Goal: Task Accomplishment & Management: Complete application form

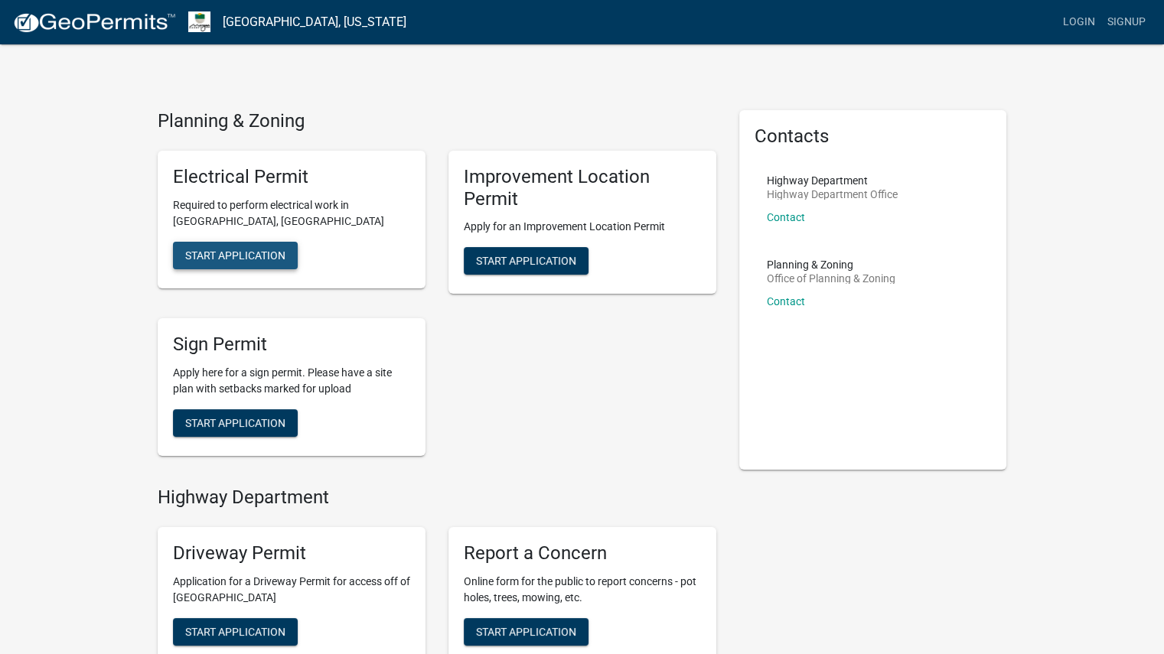
click at [226, 250] on span "Start Application" at bounding box center [235, 255] width 100 height 12
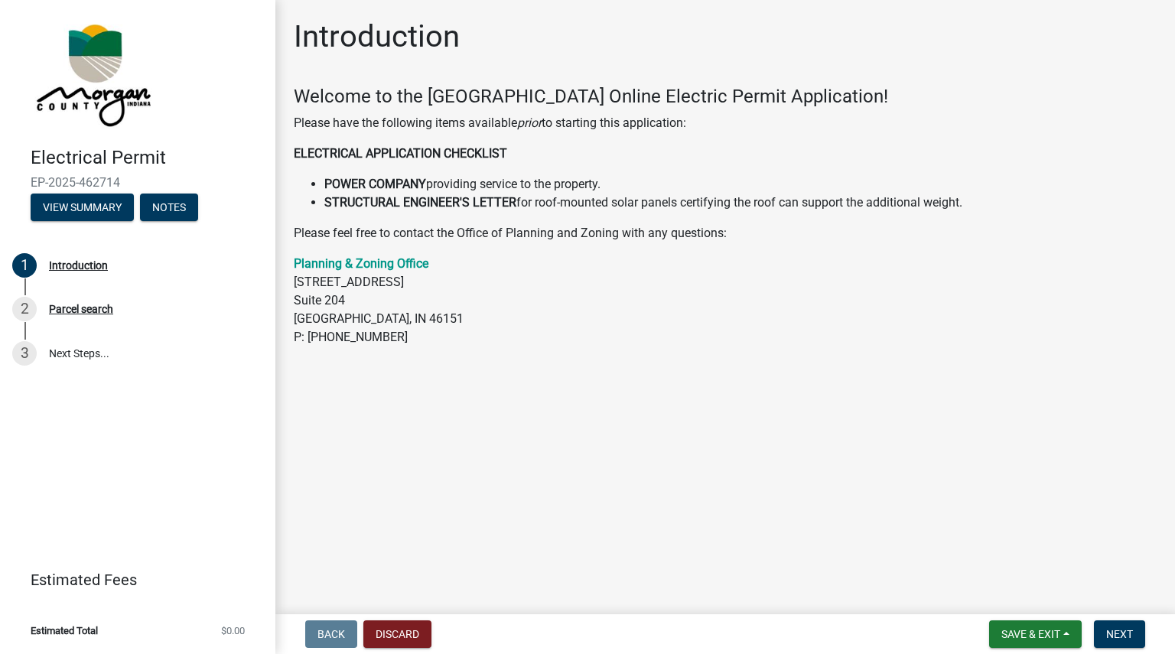
click at [402, 152] on strong "ELECTRICAL APPLICATION CHECKLIST" at bounding box center [400, 153] width 213 height 15
drag, startPoint x: 1126, startPoint y: 637, endPoint x: 784, endPoint y: 349, distance: 447.5
click at [985, 419] on wm-app "Electrical Permit EP-2025-462714 View Summary Notes 1 Introduction 2 Parcel sea…" at bounding box center [587, 327] width 1175 height 654
click at [1128, 634] on span "Next" at bounding box center [1119, 634] width 27 height 12
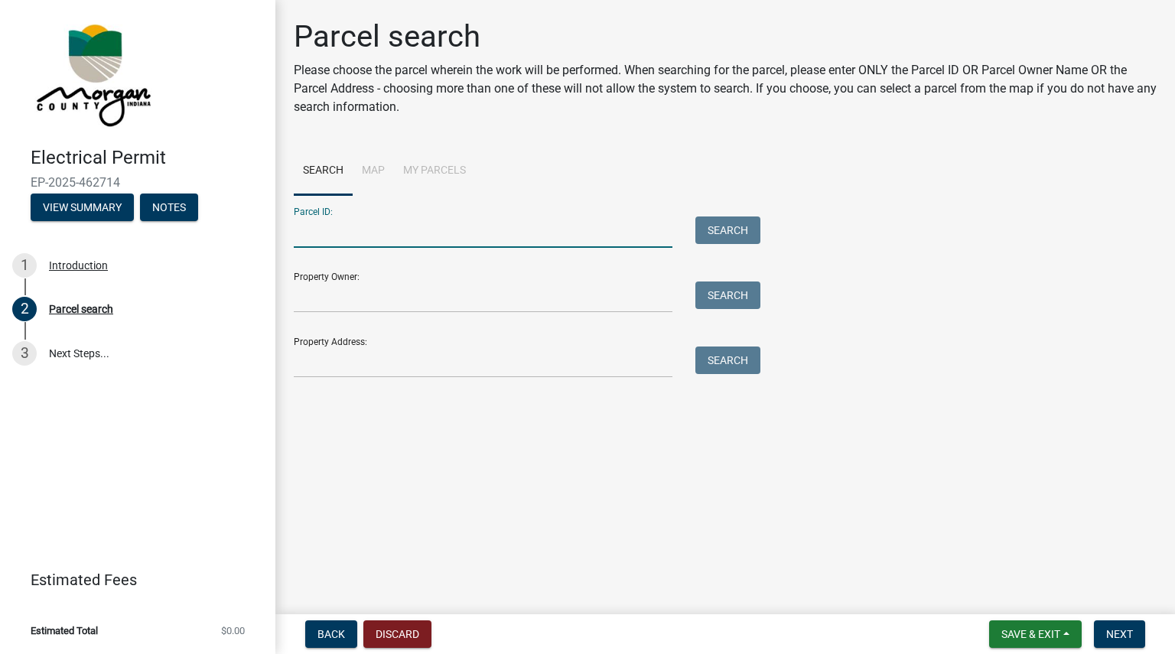
click at [398, 243] on input "Parcel ID:" at bounding box center [483, 232] width 379 height 31
type input "55-13-36-100-004.000-020"
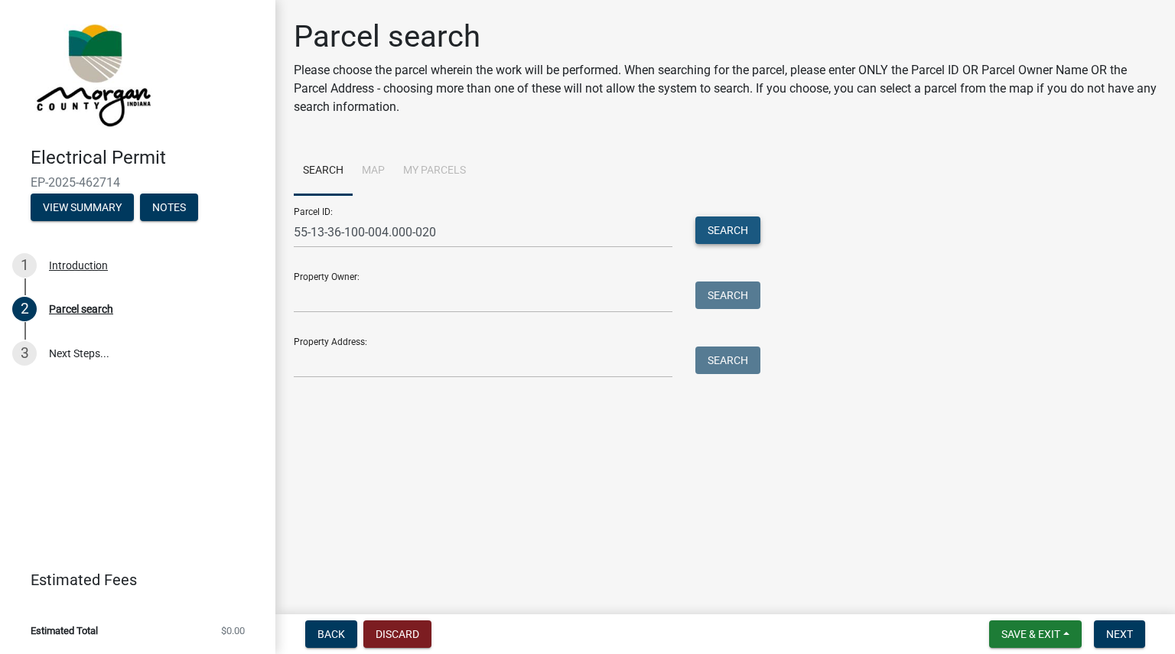
click at [744, 235] on button "Search" at bounding box center [728, 231] width 65 height 28
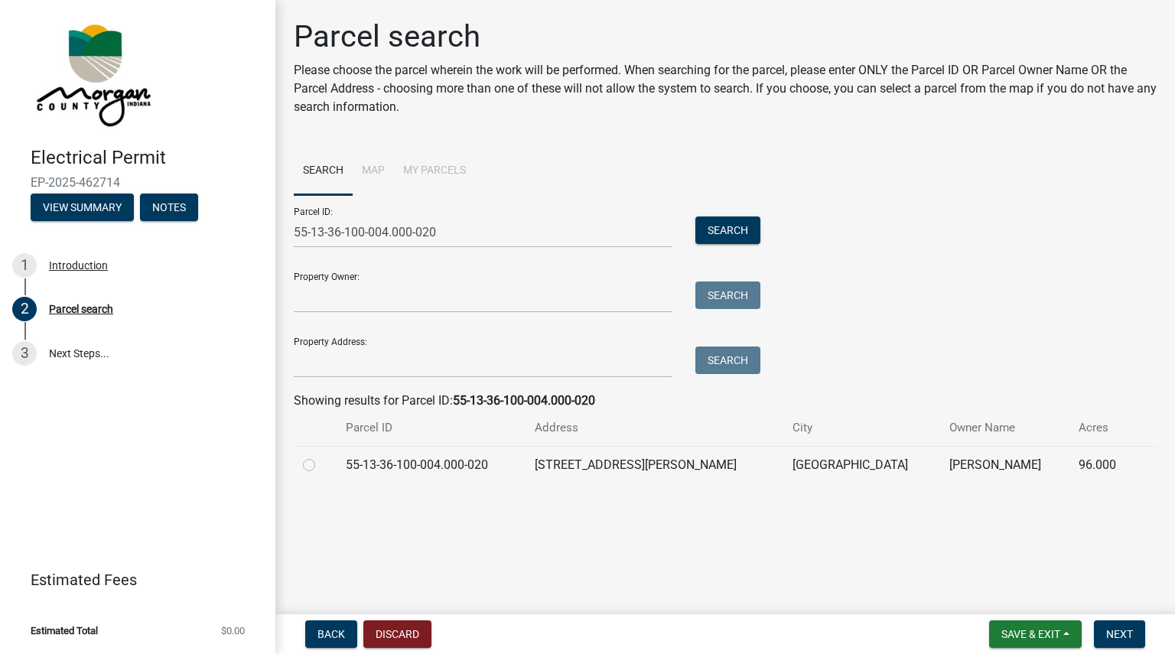
click at [321, 456] on label at bounding box center [321, 456] width 0 height 0
click at [321, 466] on input "radio" at bounding box center [326, 461] width 10 height 10
radio input "true"
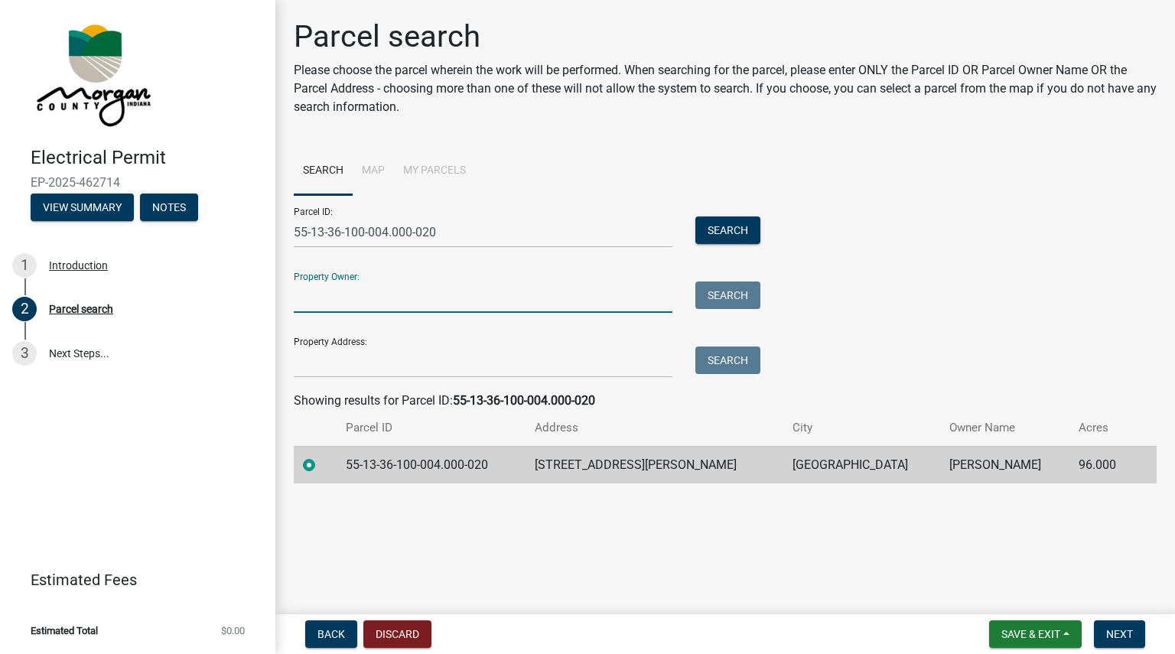
click at [341, 306] on input "Property Owner:" at bounding box center [483, 297] width 379 height 31
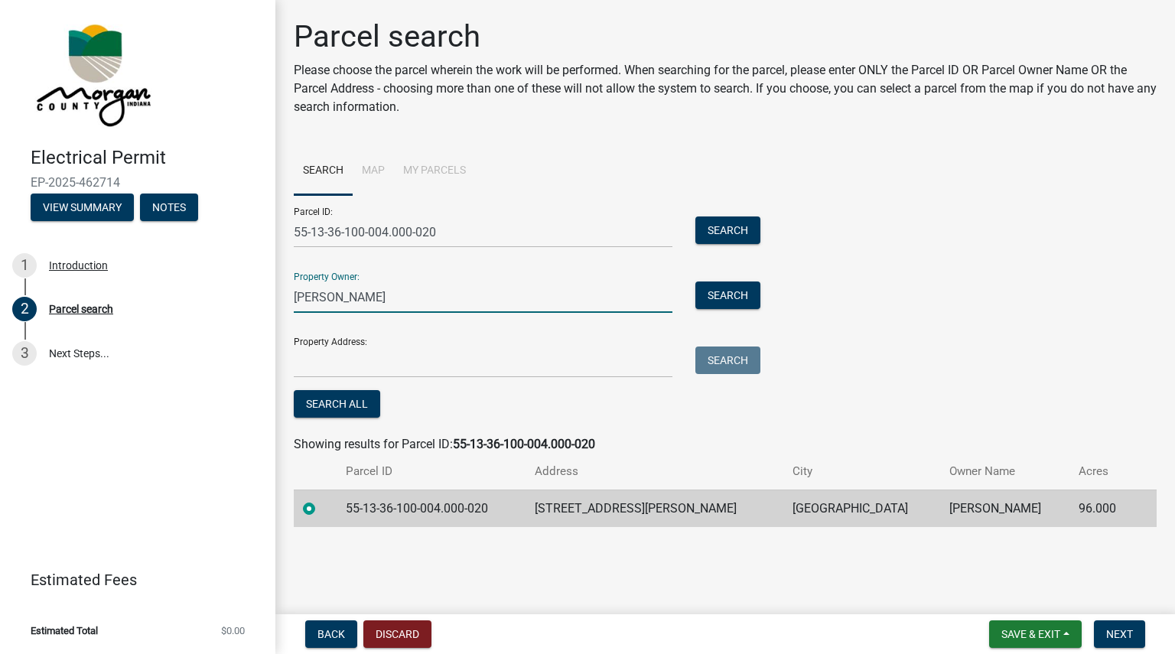
type input "[PERSON_NAME]"
click at [360, 363] on input "Property Address:" at bounding box center [483, 362] width 379 height 31
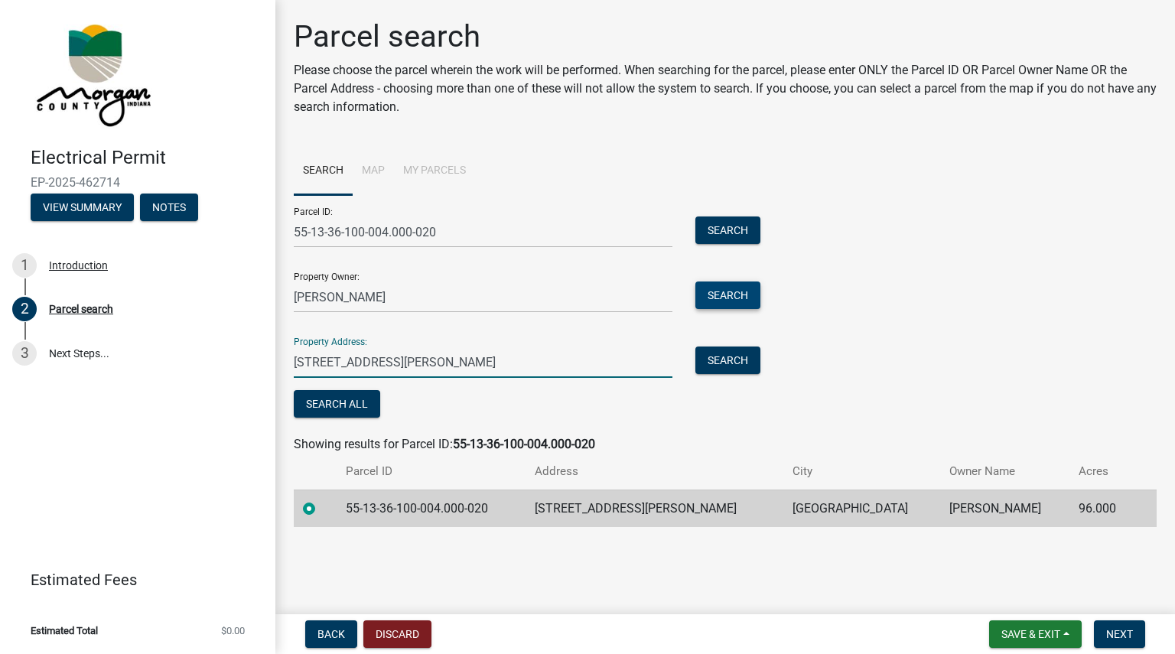
type input "[STREET_ADDRESS][PERSON_NAME]"
click at [717, 294] on button "Search" at bounding box center [728, 296] width 65 height 28
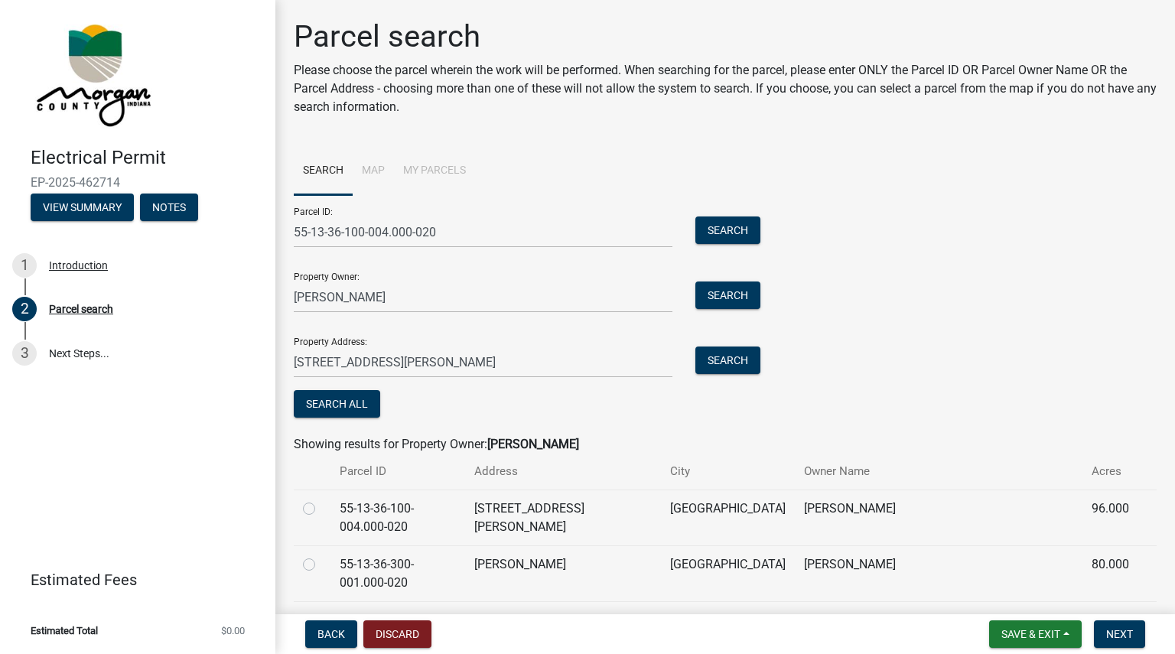
click at [321, 500] on label at bounding box center [321, 500] width 0 height 0
click at [321, 510] on input "radio" at bounding box center [326, 505] width 10 height 10
radio input "true"
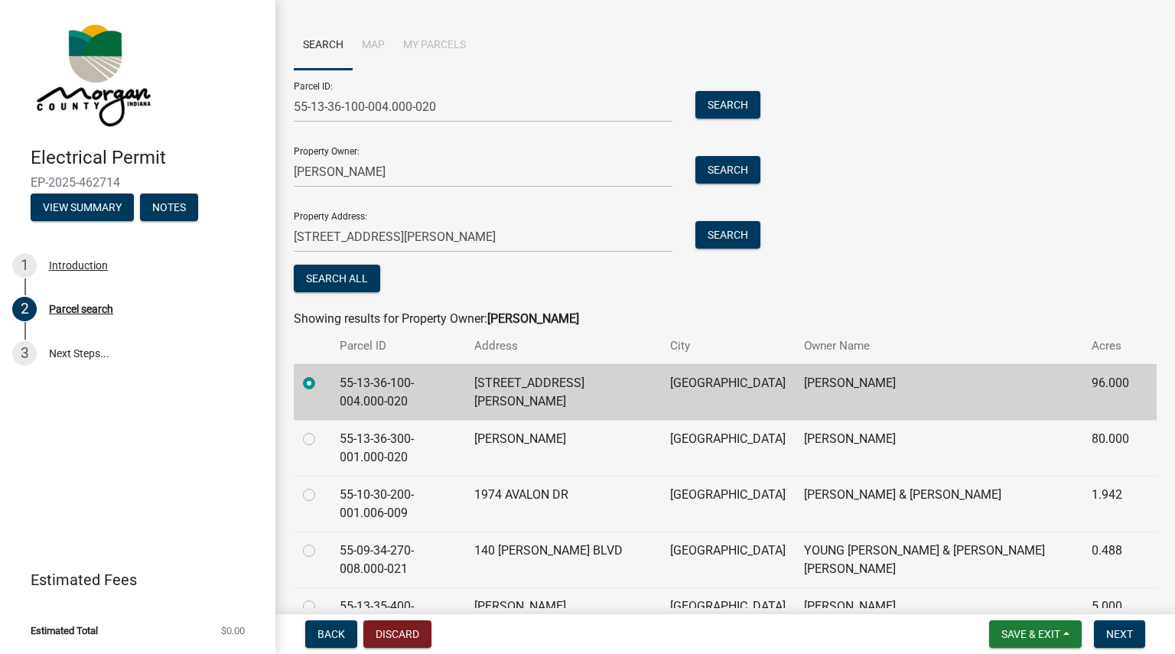
scroll to position [128, 0]
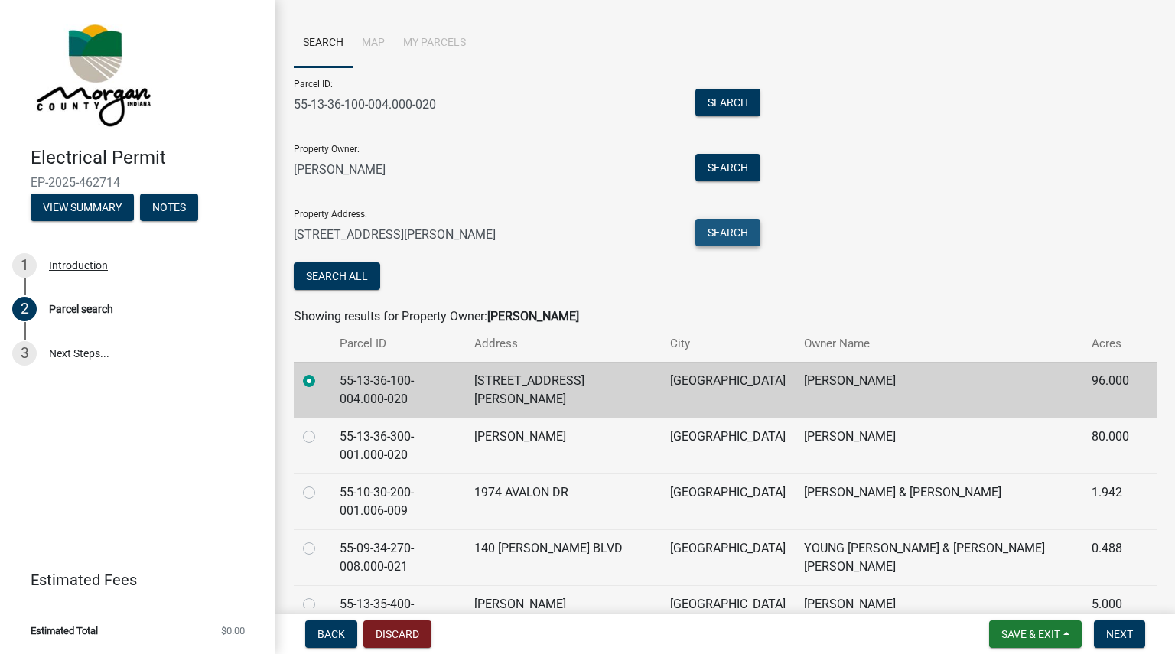
click at [738, 232] on button "Search" at bounding box center [728, 233] width 65 height 28
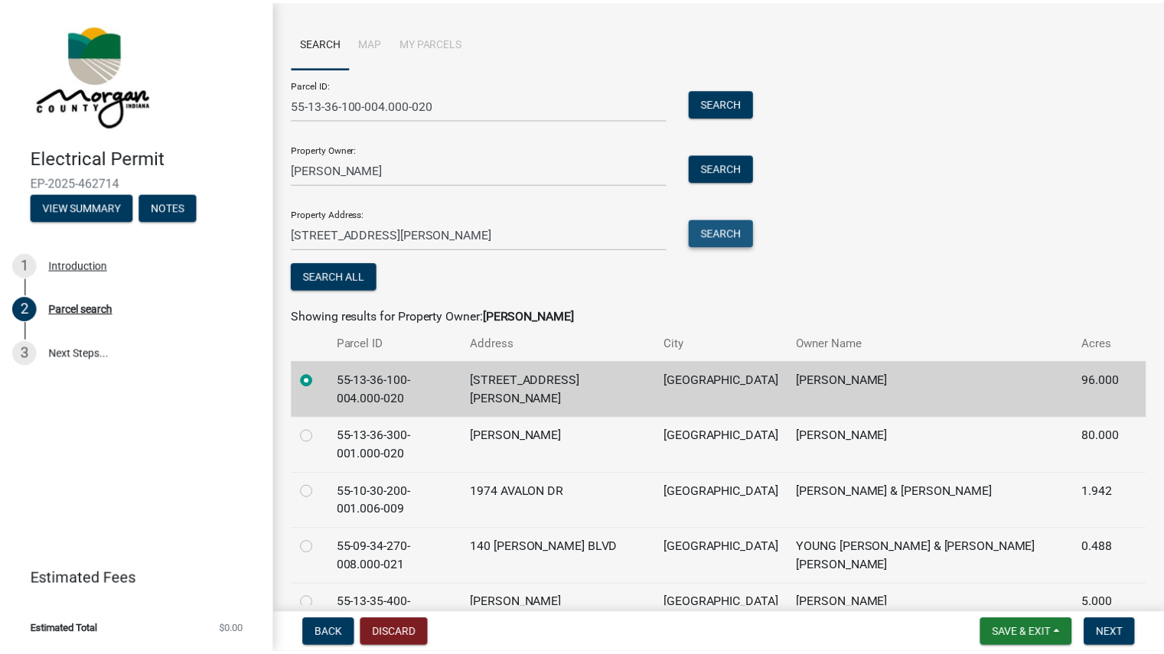
scroll to position [0, 0]
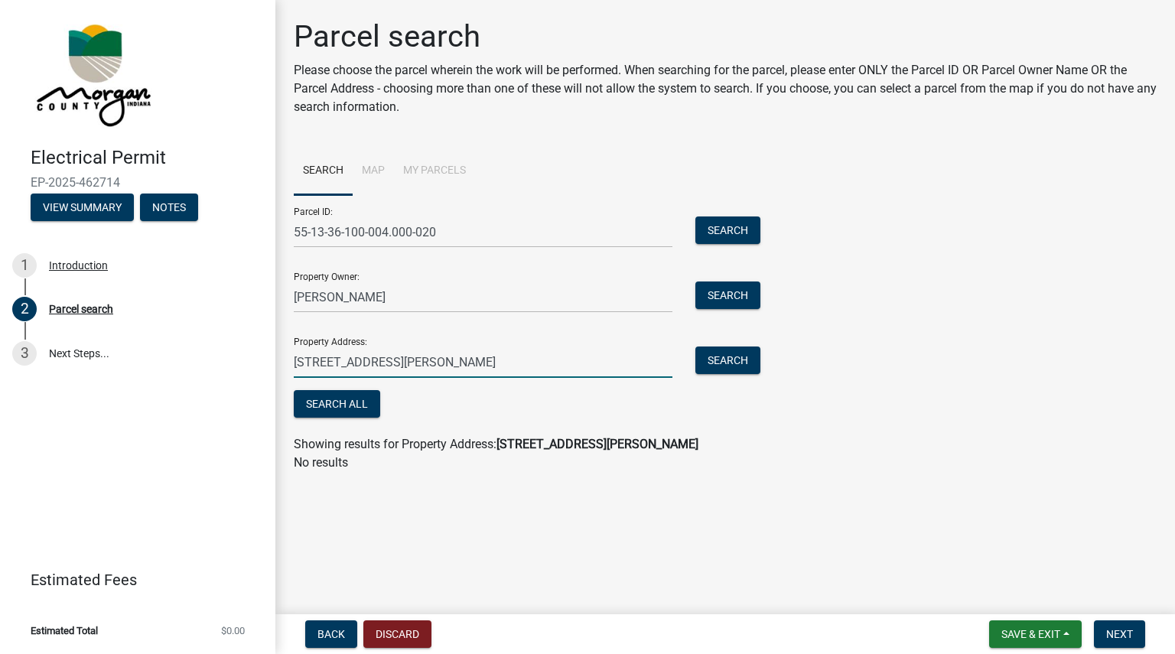
click at [471, 368] on input "[STREET_ADDRESS][PERSON_NAME]" at bounding box center [483, 362] width 379 height 31
click at [753, 367] on button "Search" at bounding box center [728, 361] width 65 height 28
click at [1120, 633] on span "Next" at bounding box center [1119, 634] width 27 height 12
click at [1108, 636] on span "Next" at bounding box center [1119, 634] width 27 height 12
click at [376, 163] on li "Map" at bounding box center [373, 171] width 41 height 49
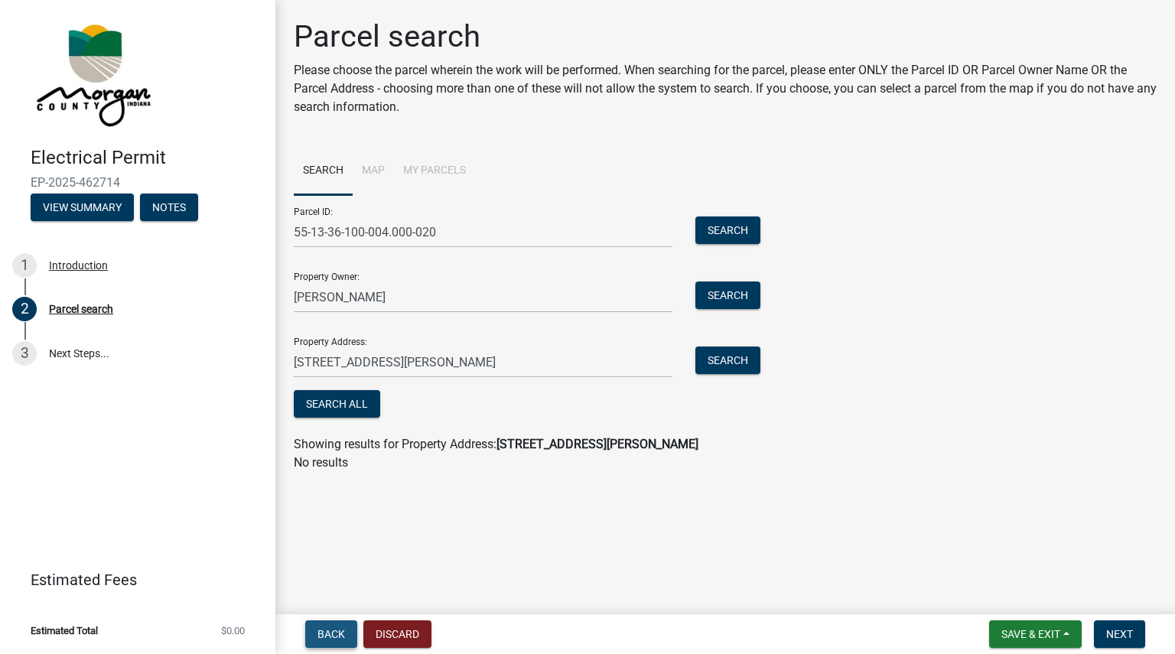
click at [340, 628] on span "Back" at bounding box center [332, 634] width 28 height 12
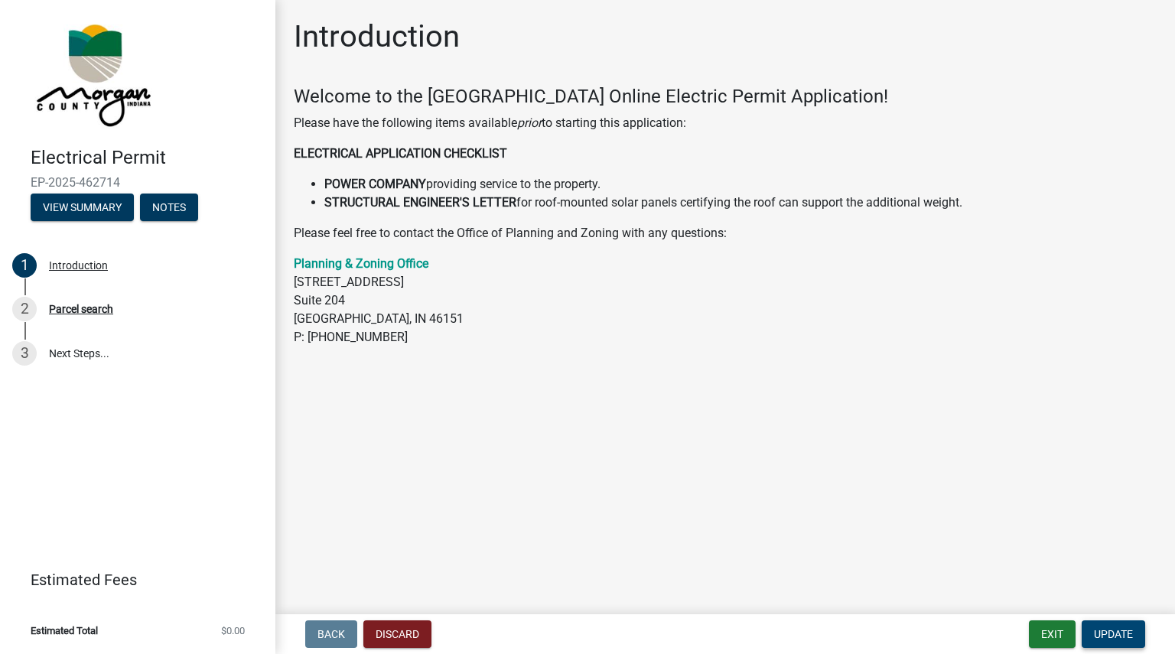
click at [1111, 627] on button "Update" at bounding box center [1114, 635] width 64 height 28
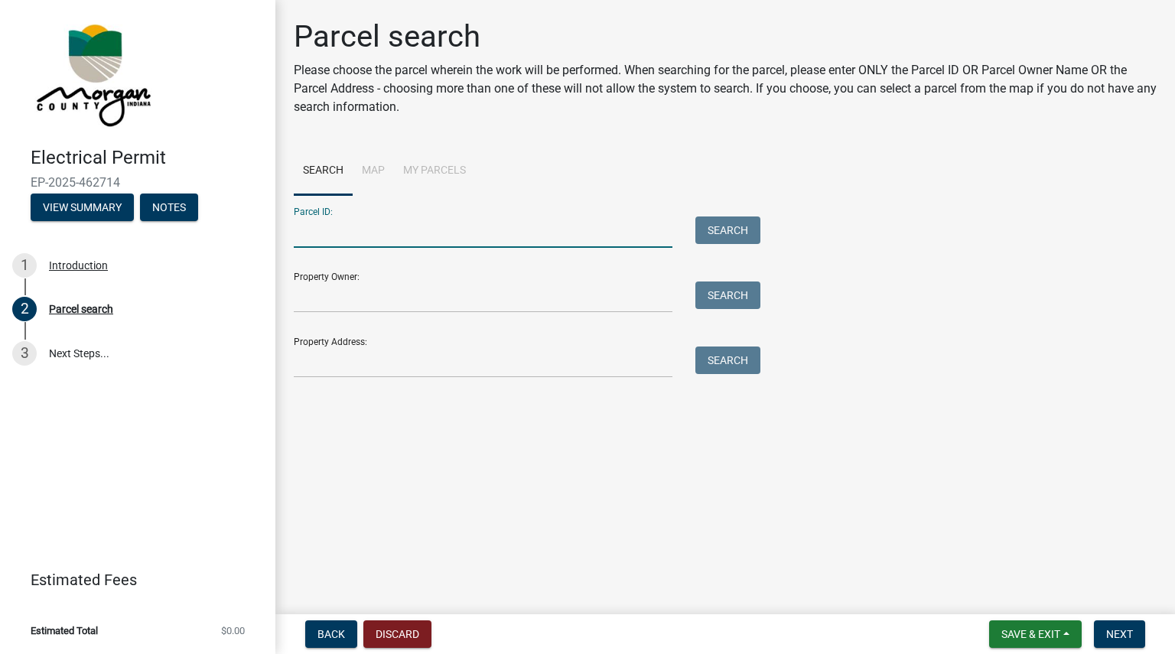
click at [466, 218] on input "Parcel ID:" at bounding box center [483, 232] width 379 height 31
type input "55-13-36-100-004.000-020"
click at [719, 229] on button "Search" at bounding box center [728, 231] width 65 height 28
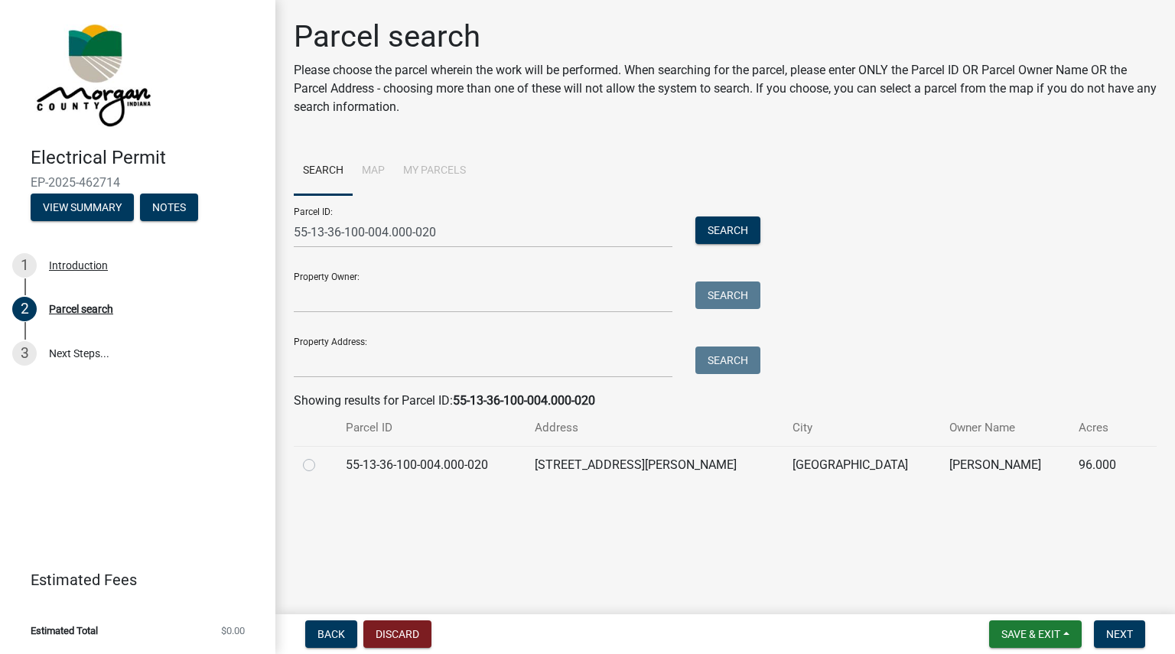
click at [321, 456] on label at bounding box center [321, 456] width 0 height 0
click at [321, 466] on input "radio" at bounding box center [326, 461] width 10 height 10
radio input "true"
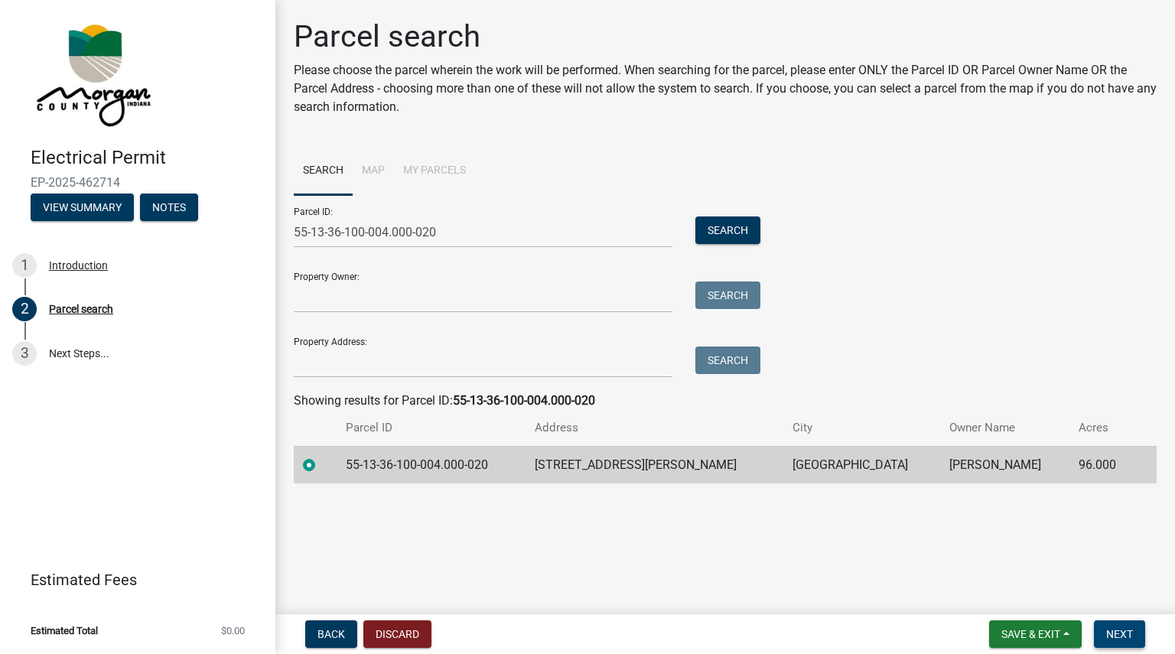
click at [1098, 640] on button "Next" at bounding box center [1119, 635] width 51 height 28
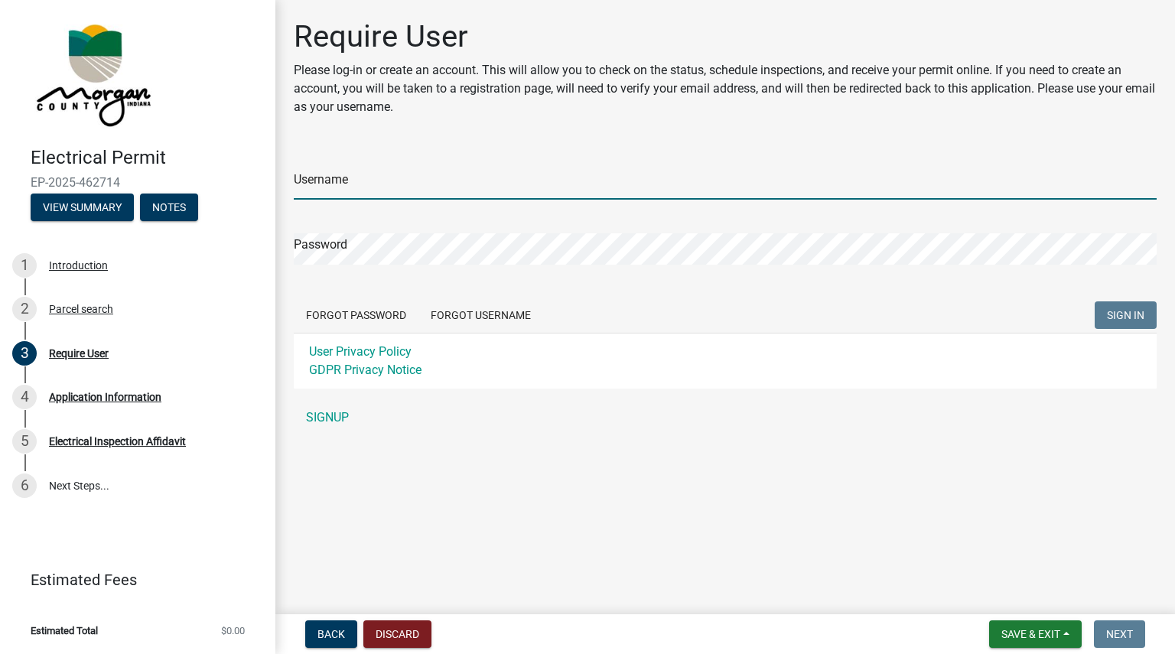
click at [408, 174] on input "Username" at bounding box center [725, 183] width 863 height 31
type input "[EMAIL_ADDRESS][DOMAIN_NAME]"
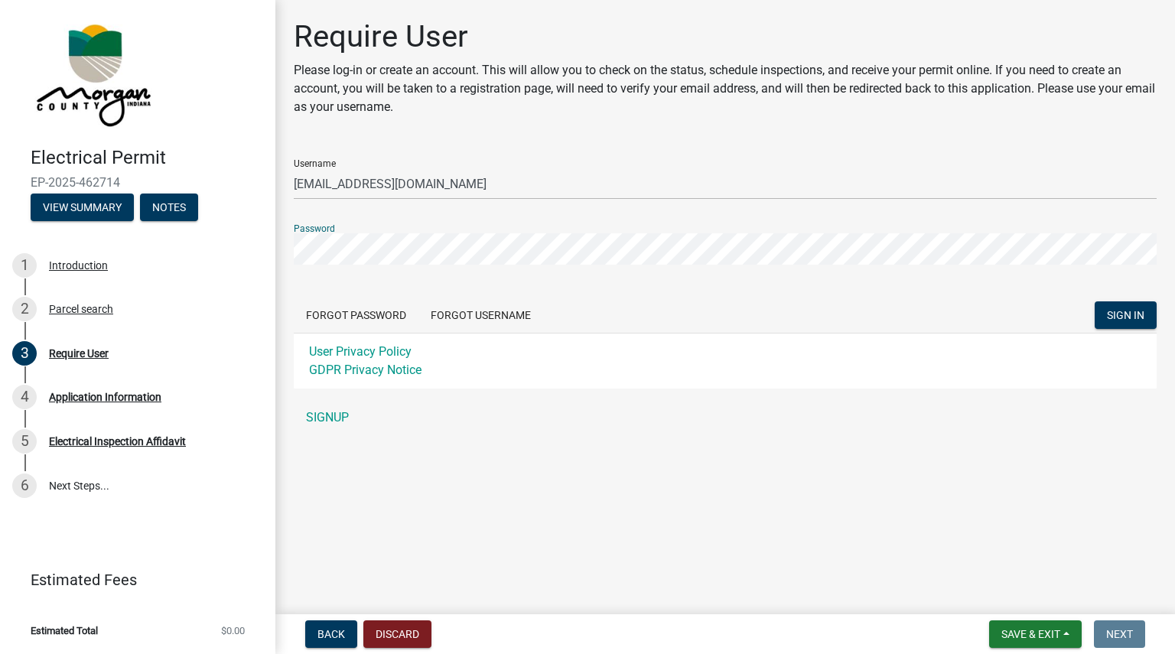
click at [1095, 301] on button "SIGN IN" at bounding box center [1126, 315] width 62 height 28
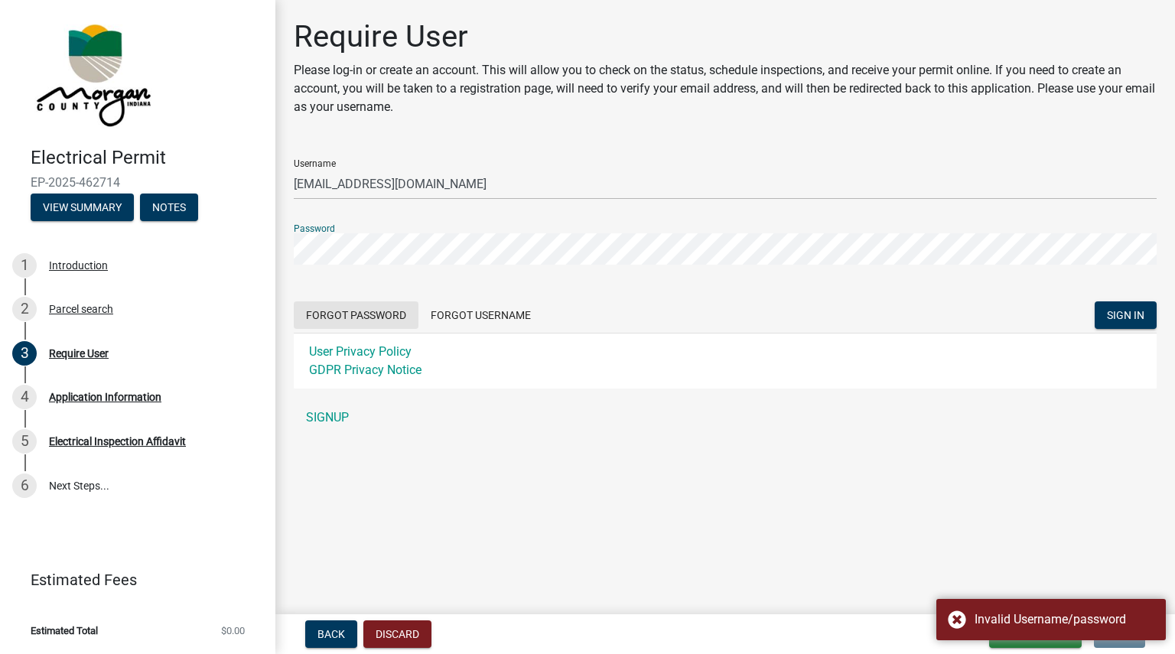
click at [372, 318] on button "Forgot Password" at bounding box center [356, 315] width 125 height 28
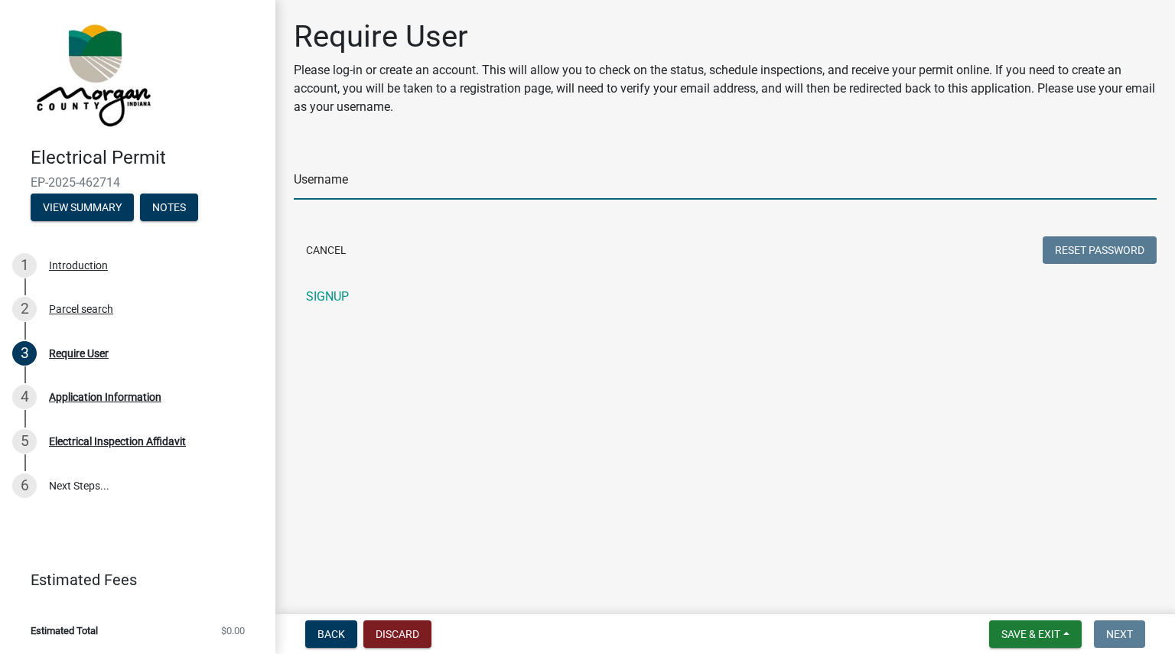
click at [413, 182] on input "Username" at bounding box center [725, 183] width 863 height 31
type input "[EMAIL_ADDRESS][DOMAIN_NAME]"
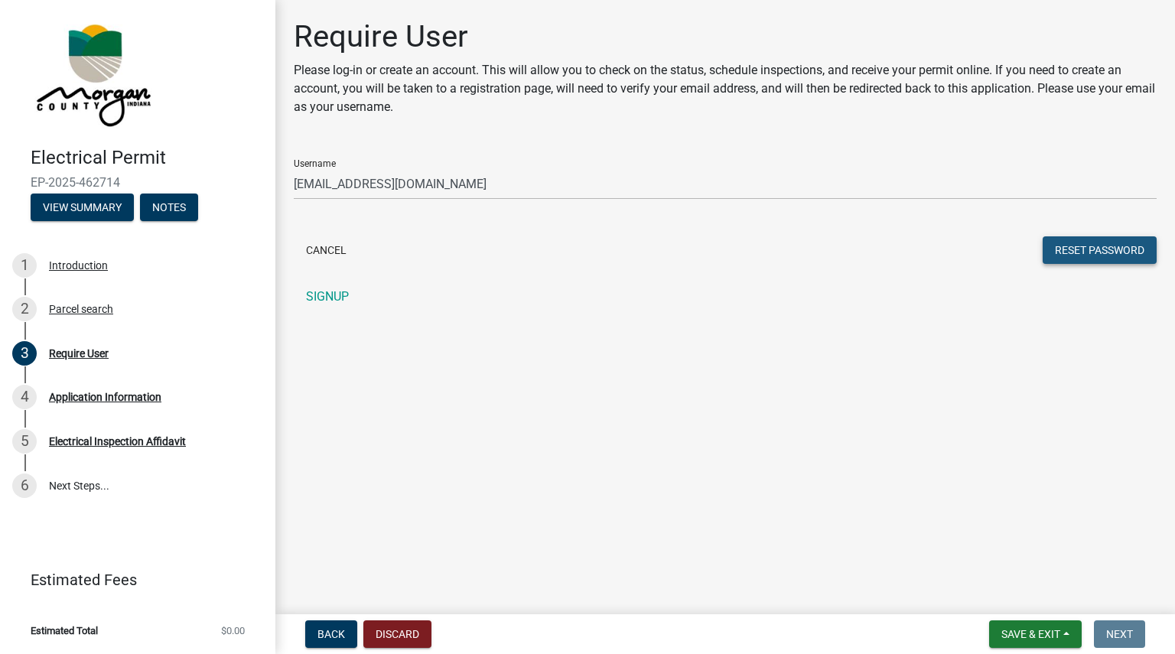
click at [1129, 249] on button "Reset Password" at bounding box center [1100, 250] width 114 height 28
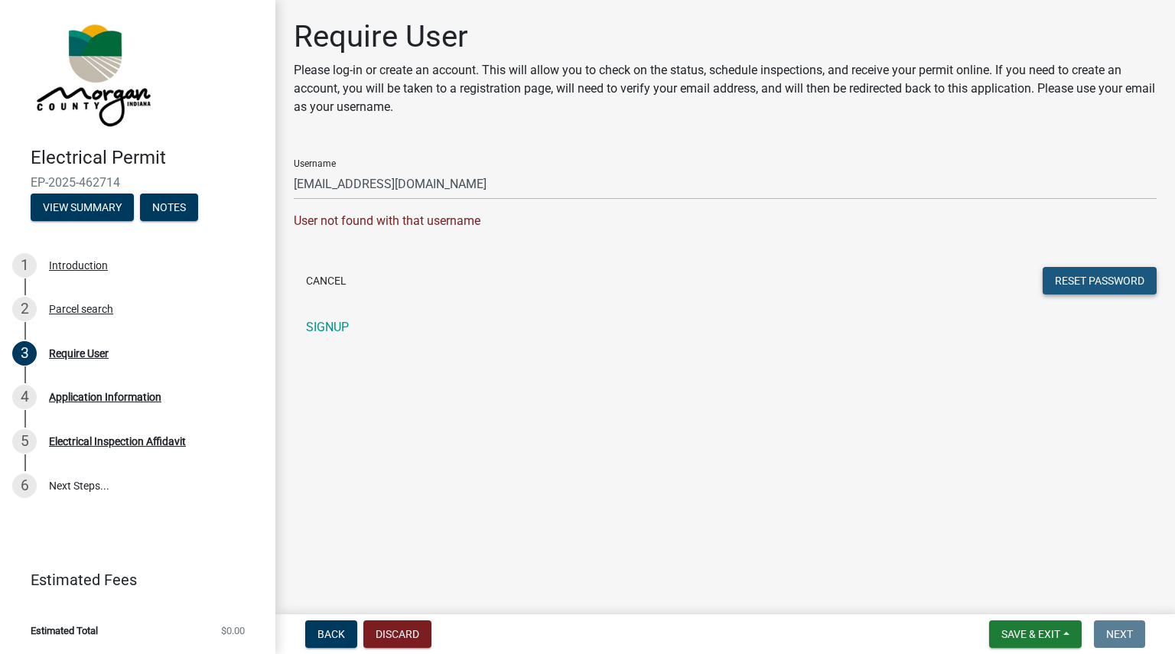
click at [1128, 284] on button "Reset Password" at bounding box center [1100, 281] width 114 height 28
click at [339, 327] on link "SIGNUP" at bounding box center [725, 327] width 863 height 31
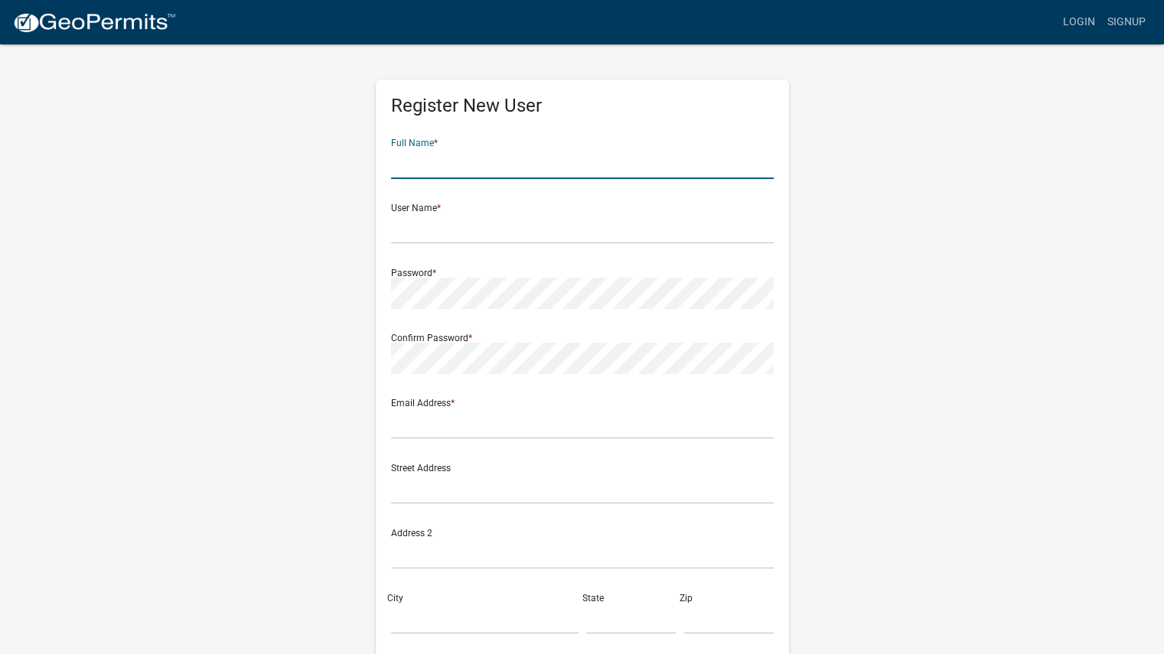
click at [441, 167] on input "text" at bounding box center [582, 163] width 383 height 31
type input "b"
type input "[PERSON_NAME]"
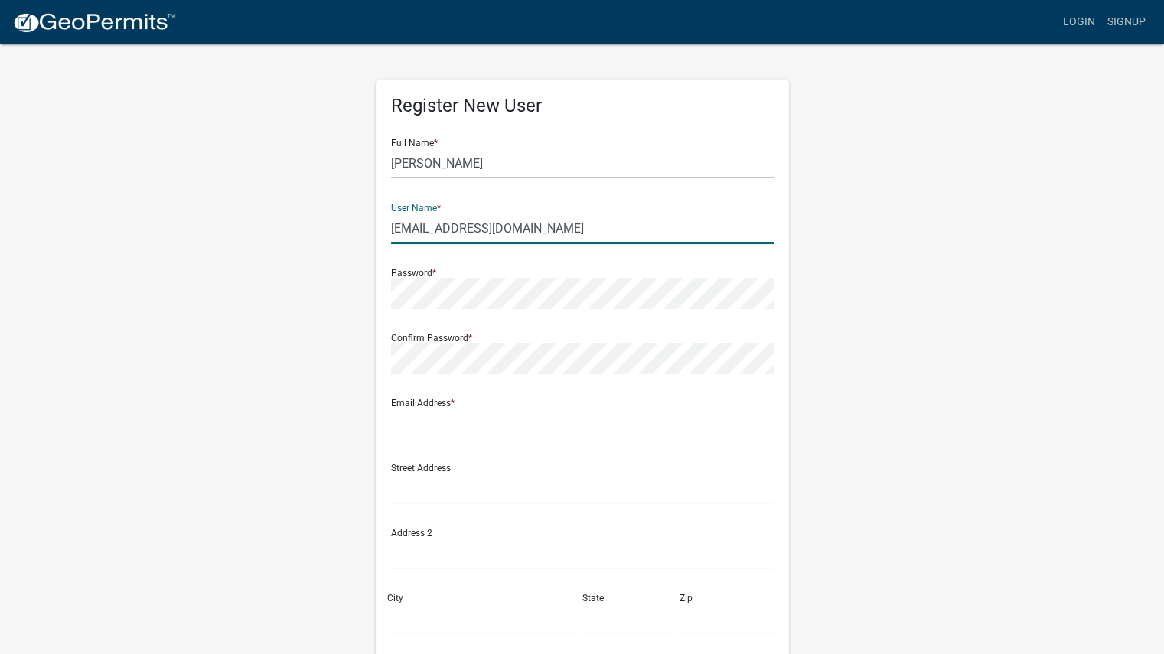
type input "[EMAIL_ADDRESS][DOMAIN_NAME]"
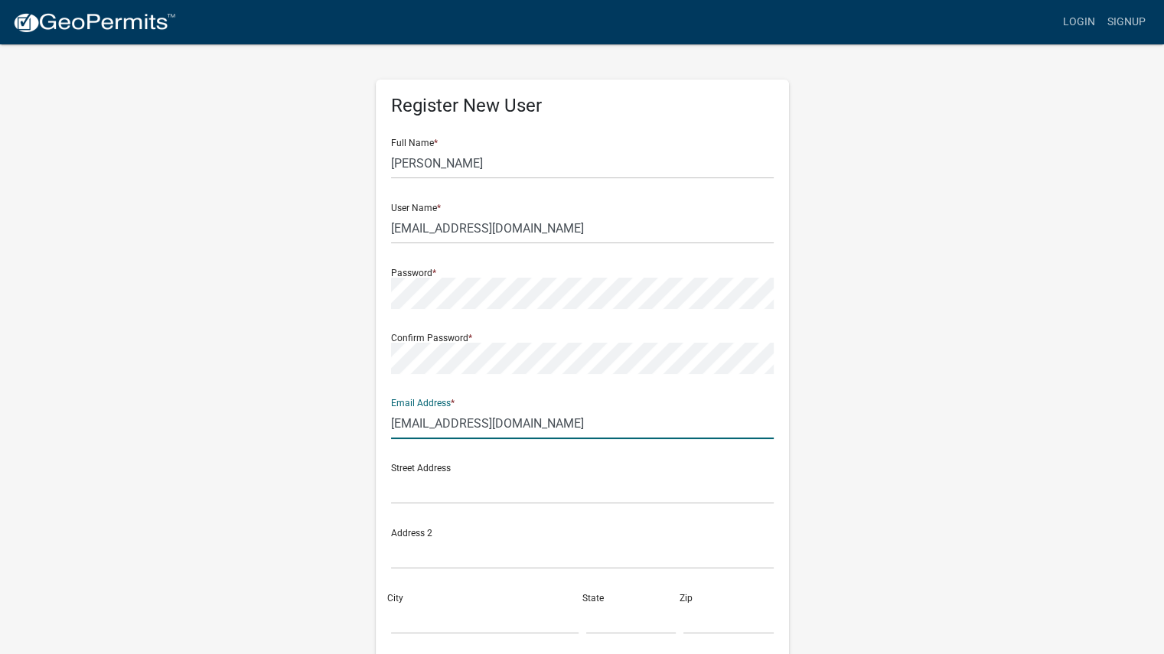
type input "[EMAIL_ADDRESS][DOMAIN_NAME]"
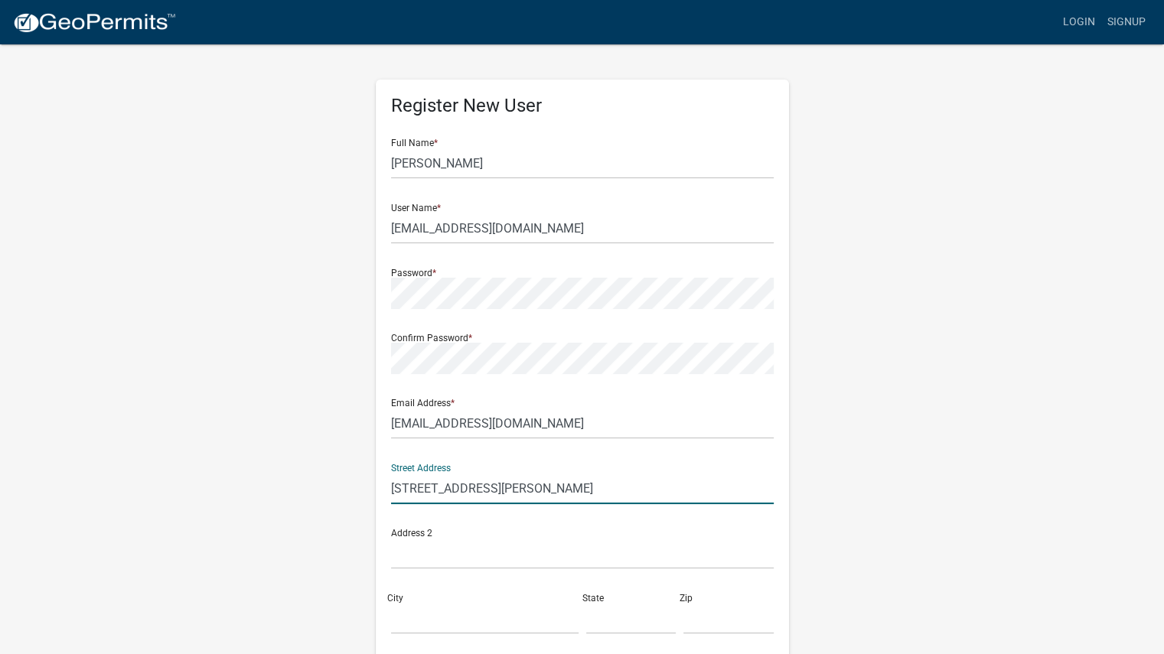
type input "[STREET_ADDRESS][PERSON_NAME]"
type input "[GEOGRAPHIC_DATA]"
type input "IN"
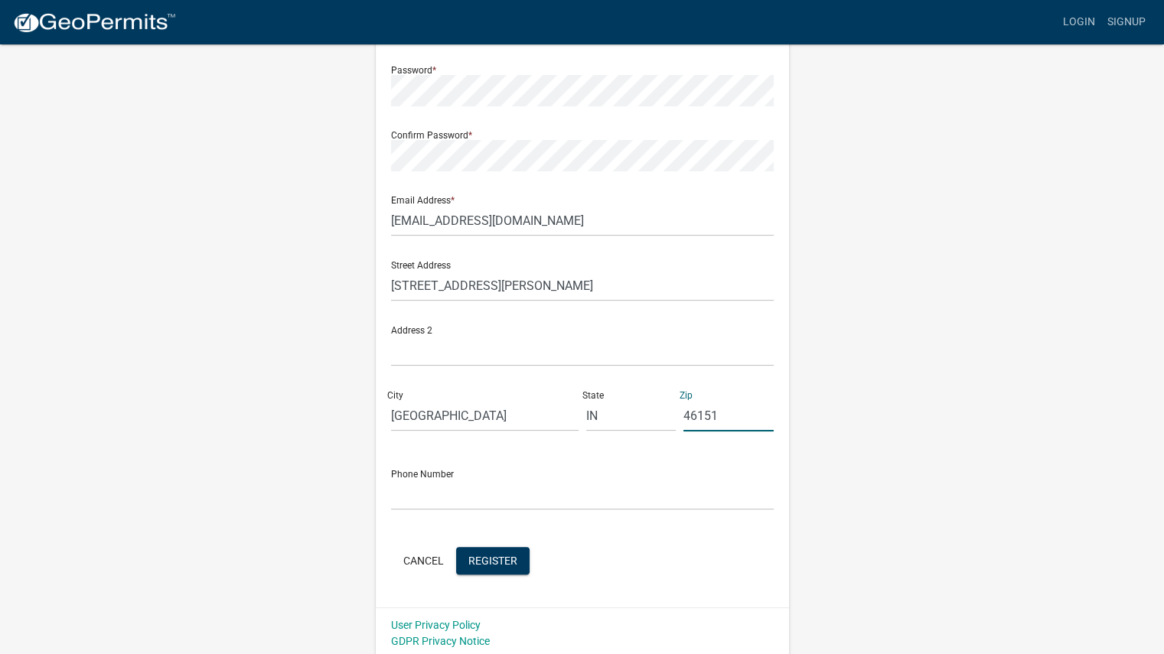
scroll to position [207, 0]
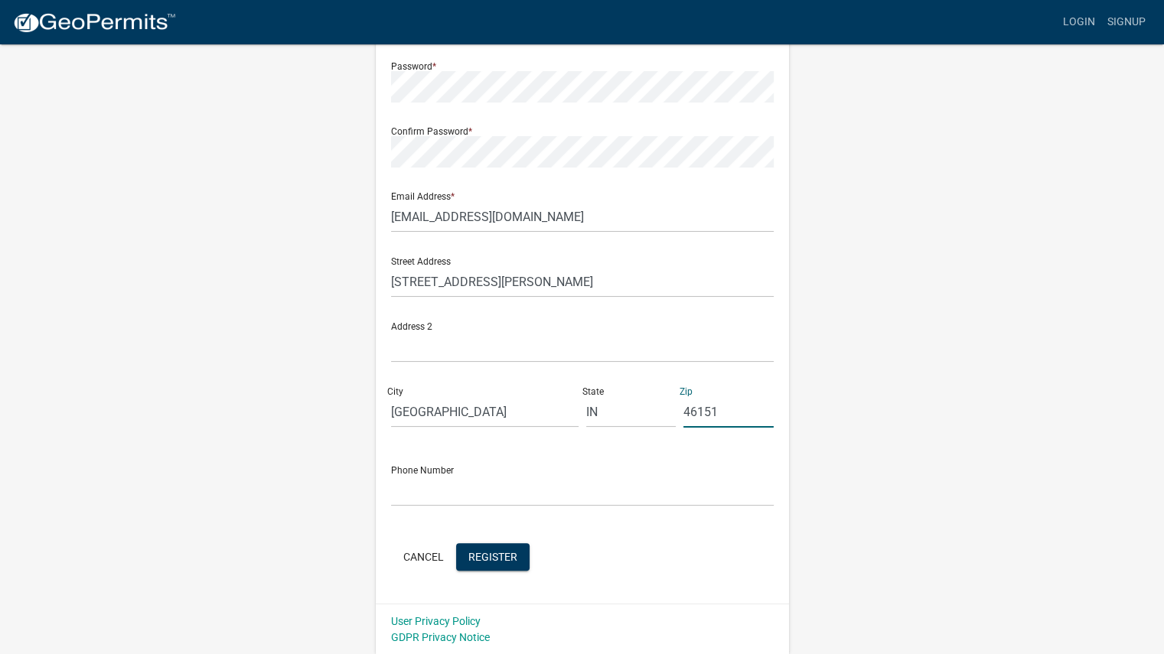
type input "46151"
click at [457, 497] on input "text" at bounding box center [582, 490] width 383 height 31
type input "[PHONE_NUMBER]"
click at [490, 562] on span "Register" at bounding box center [492, 556] width 49 height 12
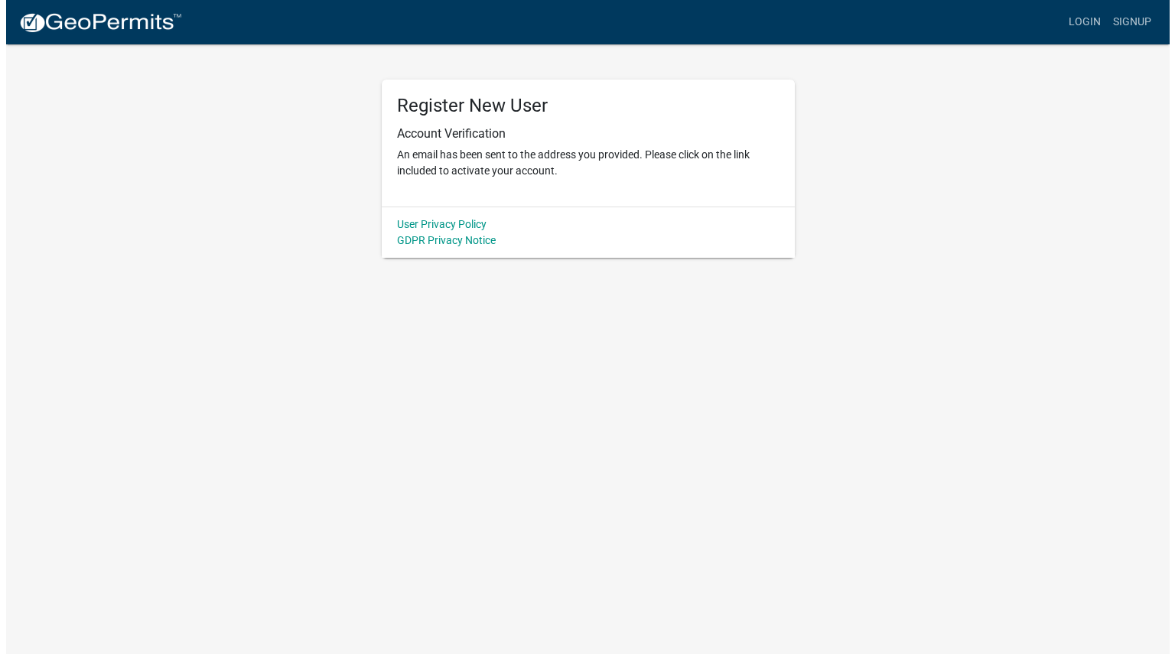
scroll to position [0, 0]
